Goal: Task Accomplishment & Management: Use online tool/utility

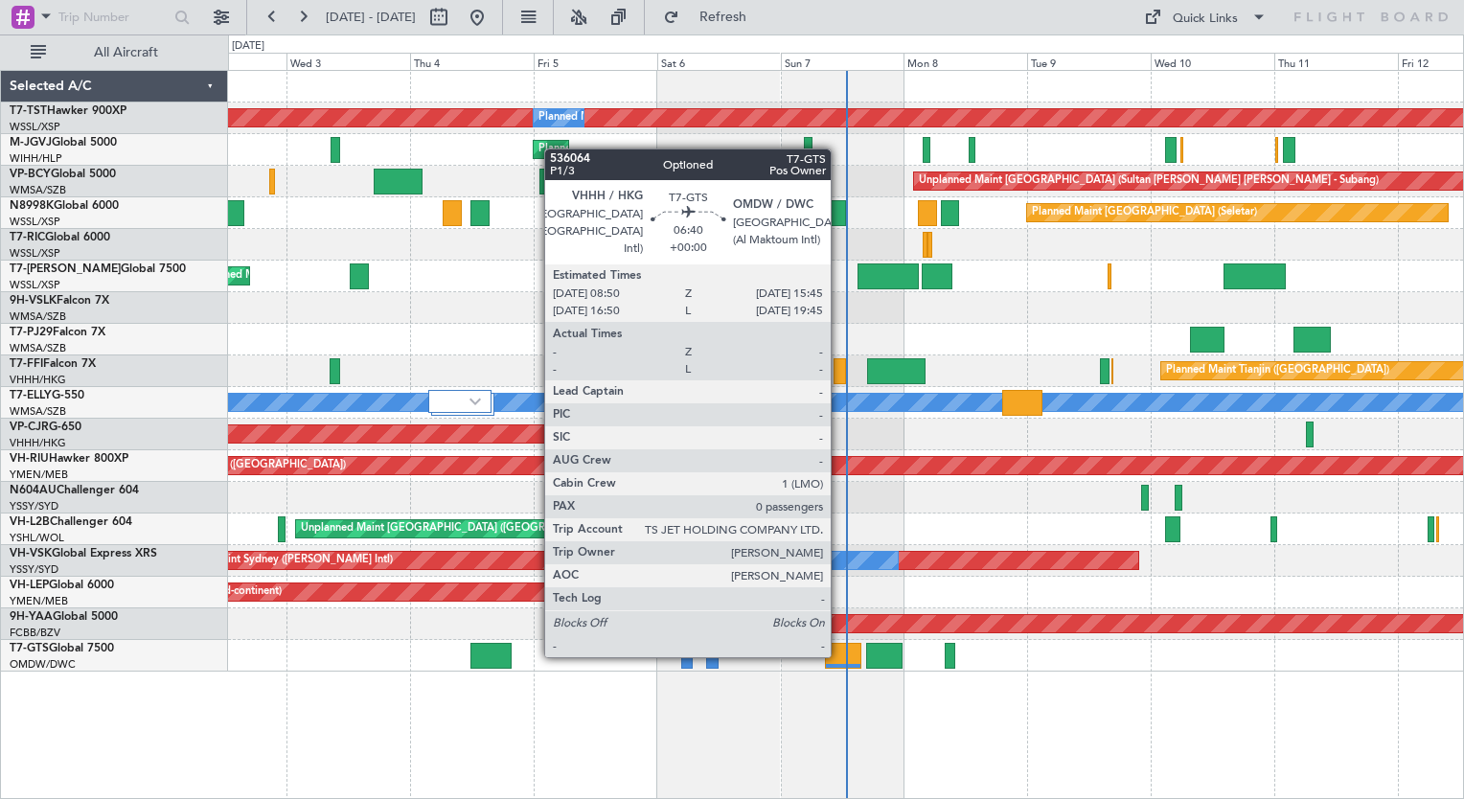
click at [839, 655] on div at bounding box center [843, 656] width 36 height 26
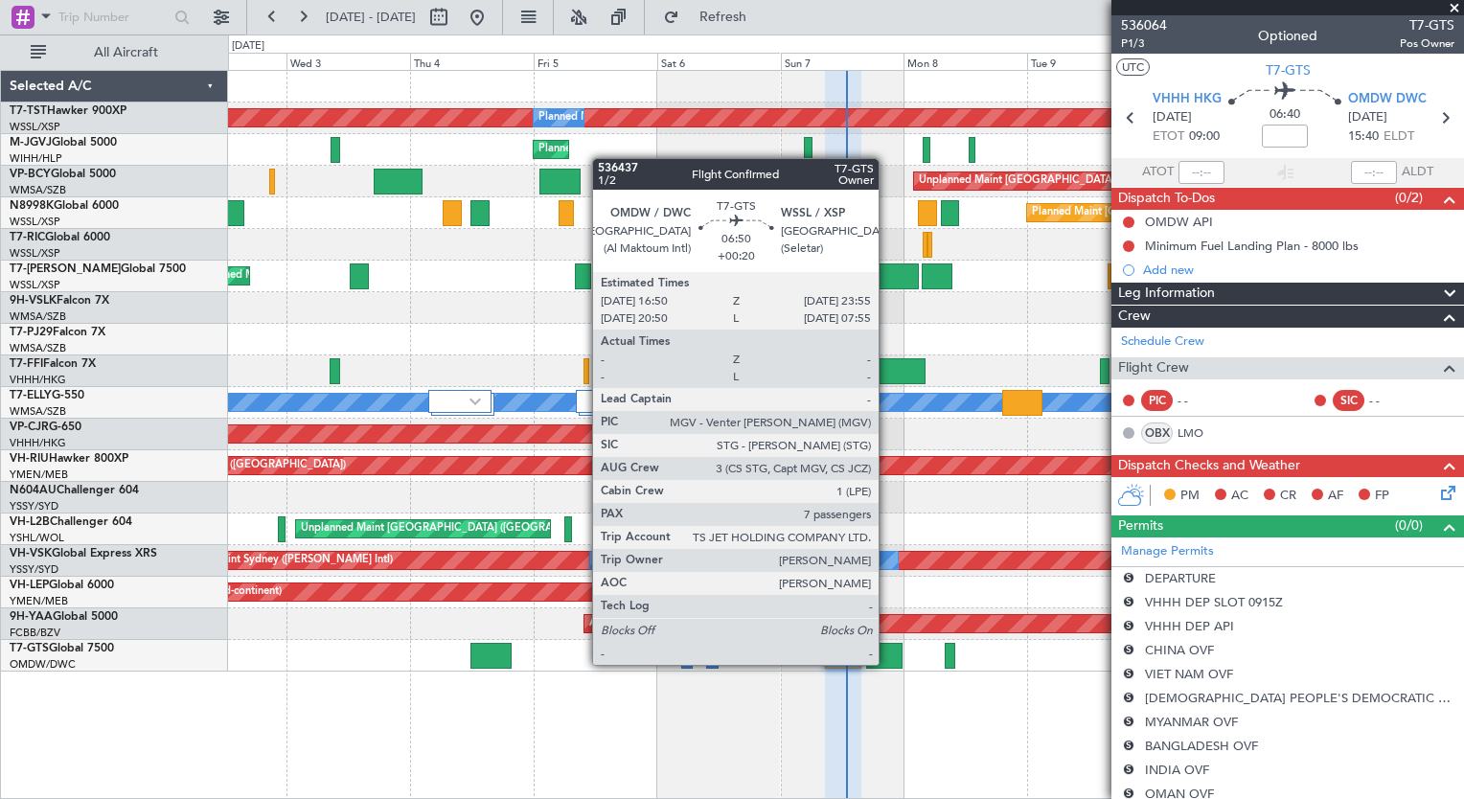
click at [887, 663] on div at bounding box center [884, 656] width 37 height 26
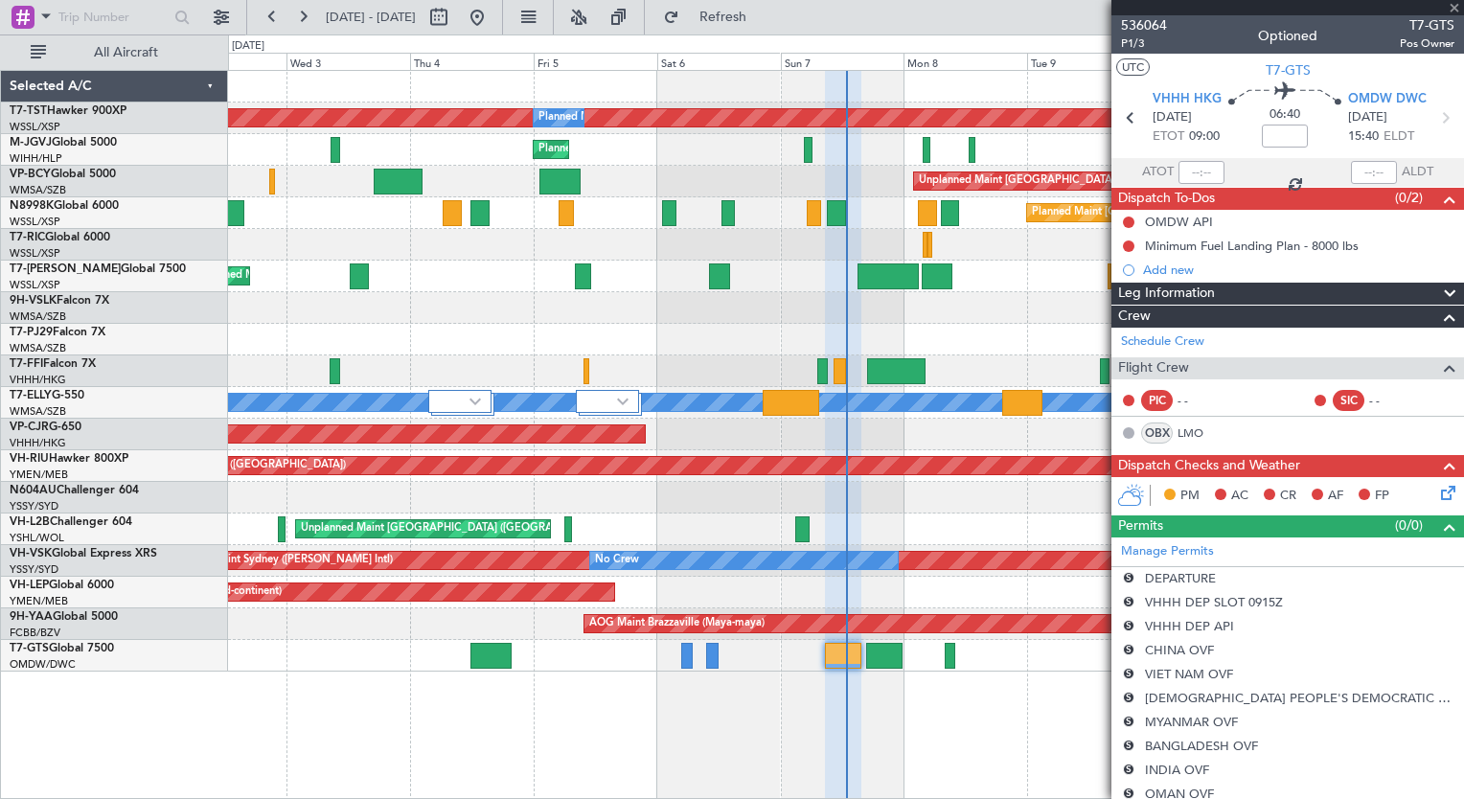
type input "+00:20"
type input "7"
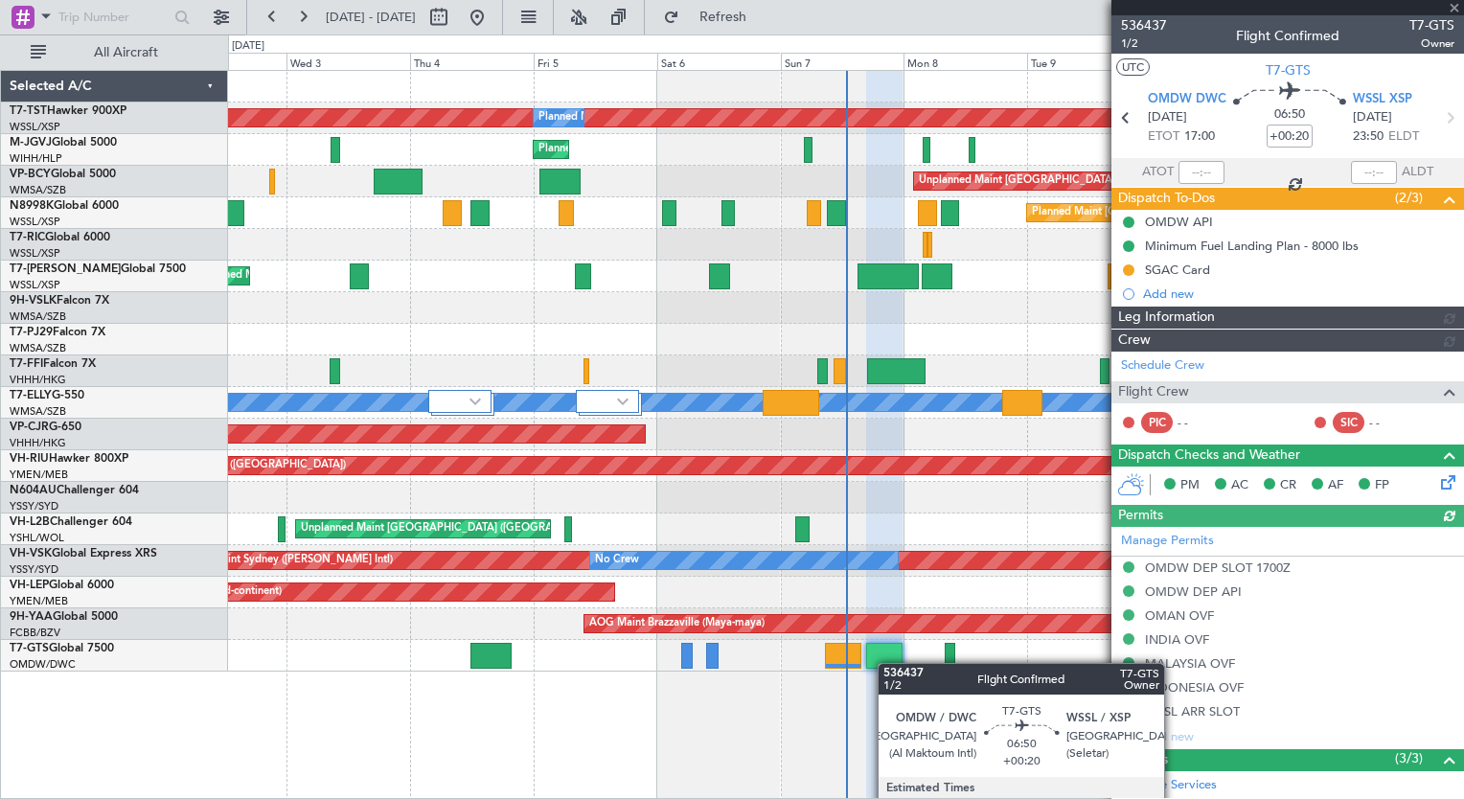
type input "[PERSON_NAME] ([PERSON_NAME])"
type input "7223"
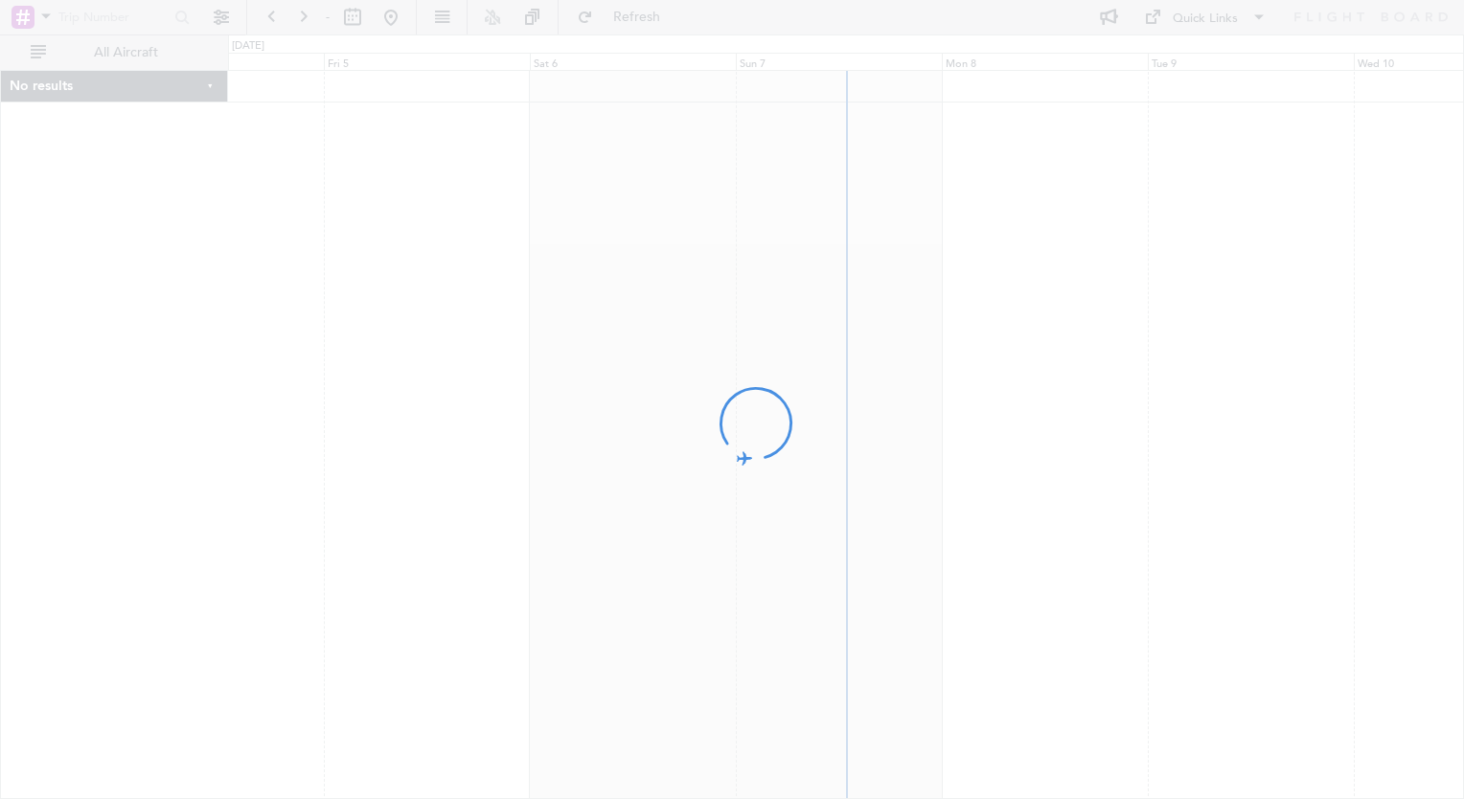
click at [767, 176] on div at bounding box center [732, 399] width 1464 height 799
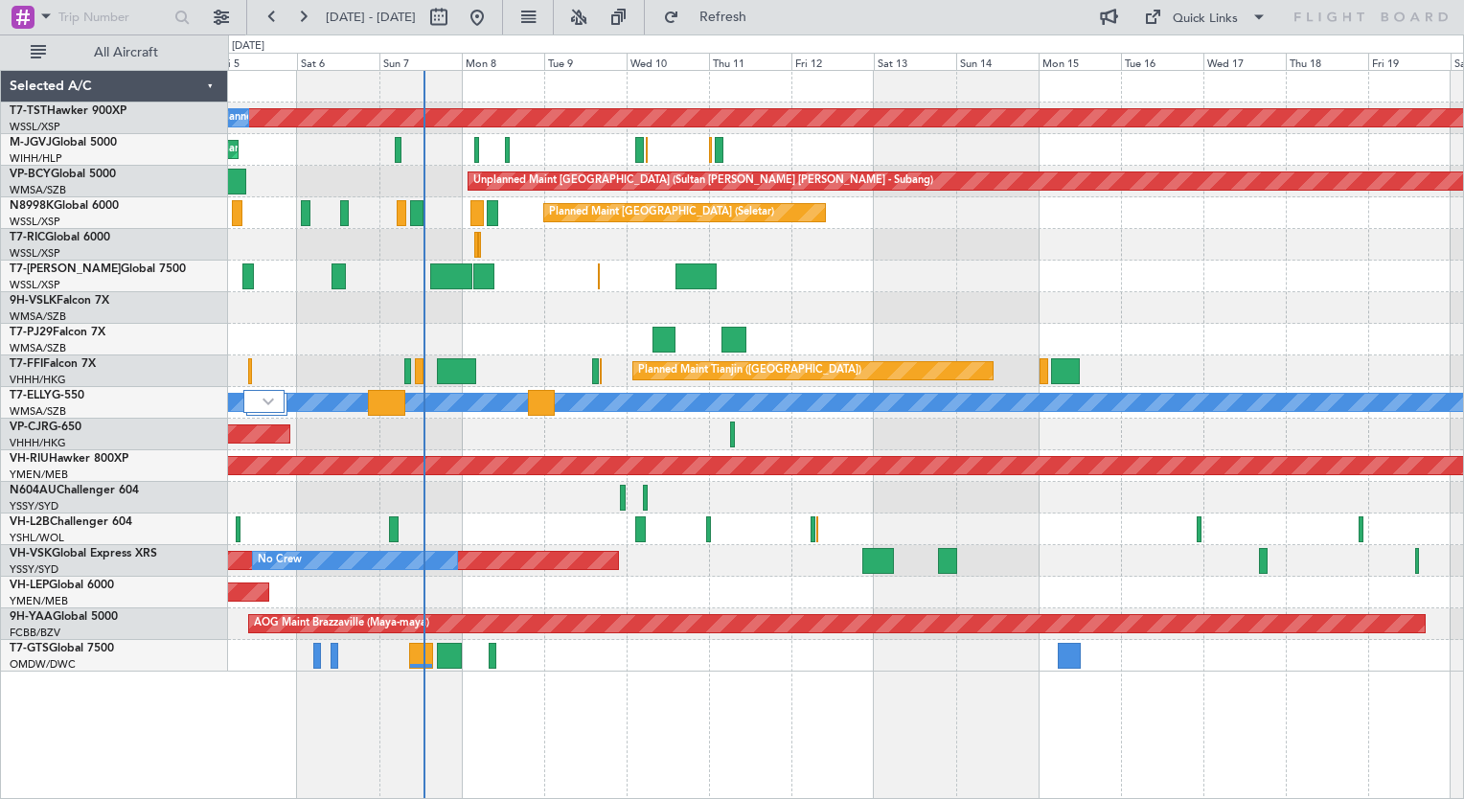
click at [543, 291] on div "Planned Maint Singapore (Seletar) Planned Maint Planned Maint Singapore (Seleta…" at bounding box center [845, 371] width 1235 height 601
